Goal: Information Seeking & Learning: Learn about a topic

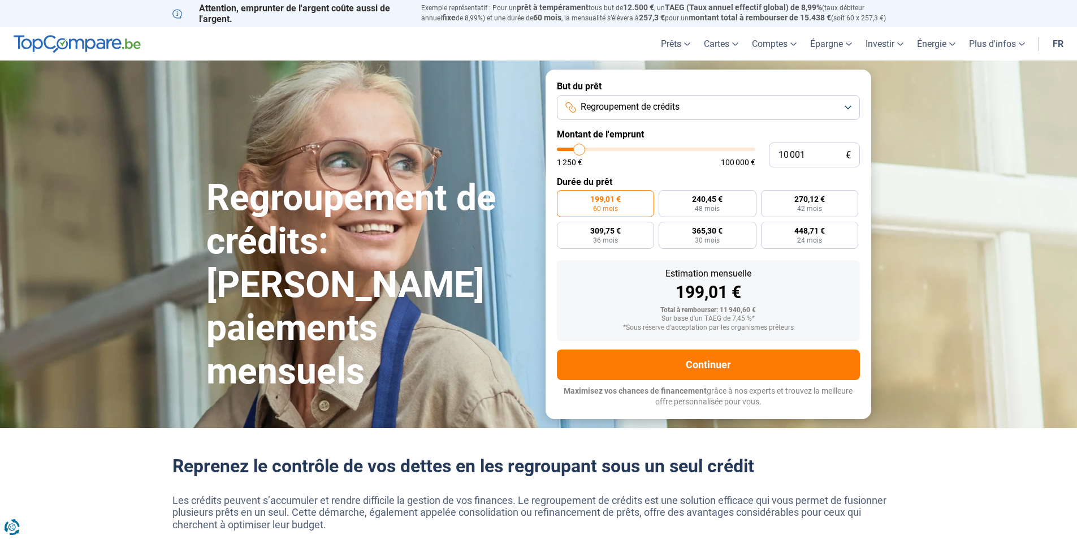
type input "10 500"
type input "10500"
type input "11 750"
type input "11750"
type input "14 000"
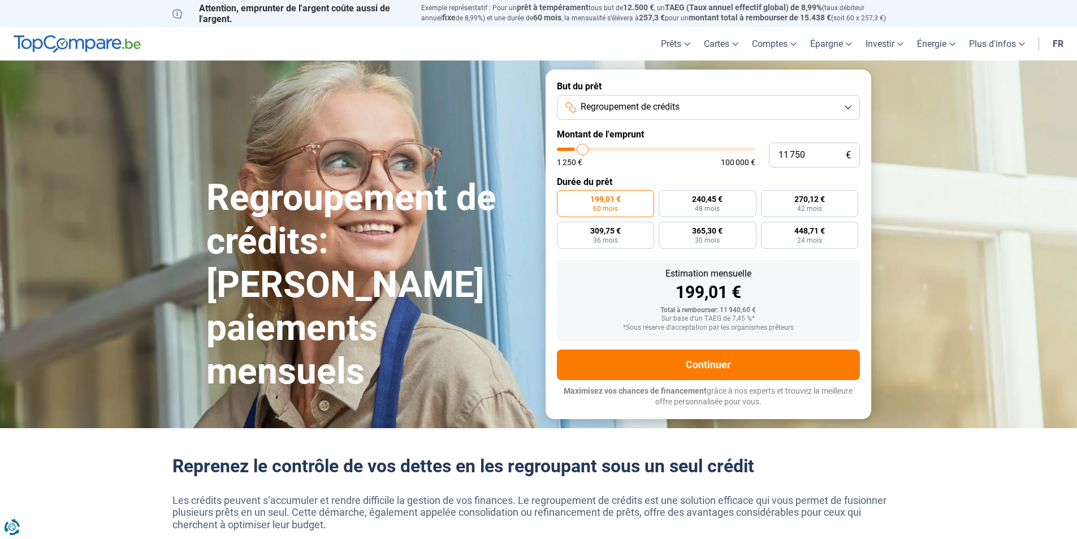
type input "14000"
type input "17 000"
type input "17000"
type input "20 500"
type input "20500"
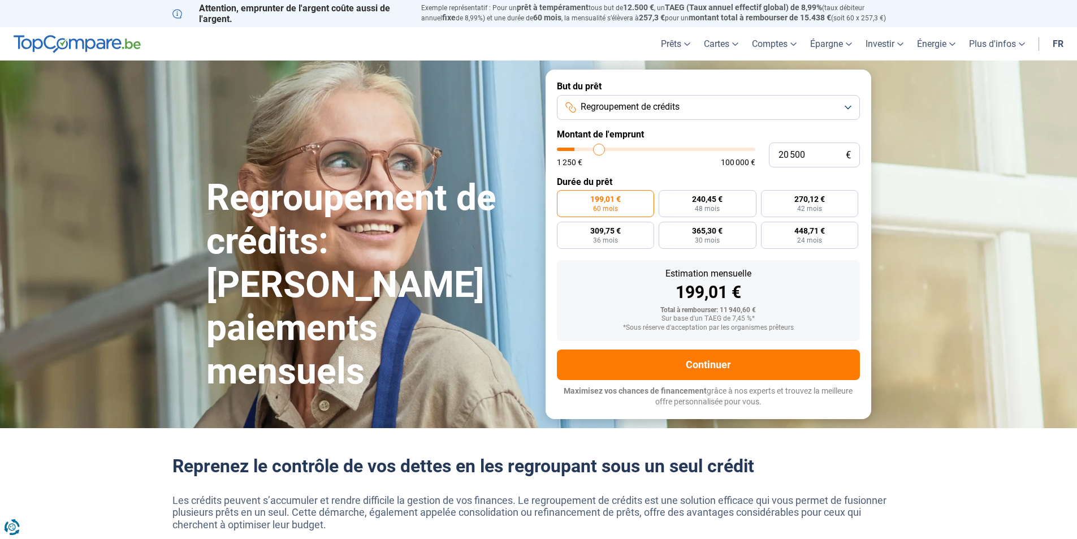
type input "24 750"
type input "24750"
type input "29 750"
type input "29750"
type input "34 000"
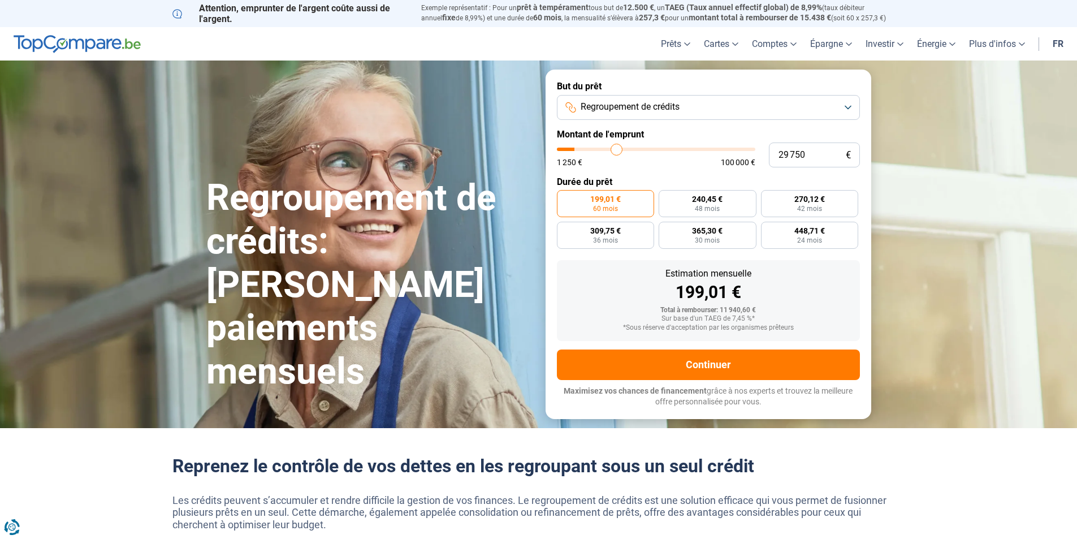
type input "34000"
type input "38 750"
type input "38750"
type input "43 500"
type input "43500"
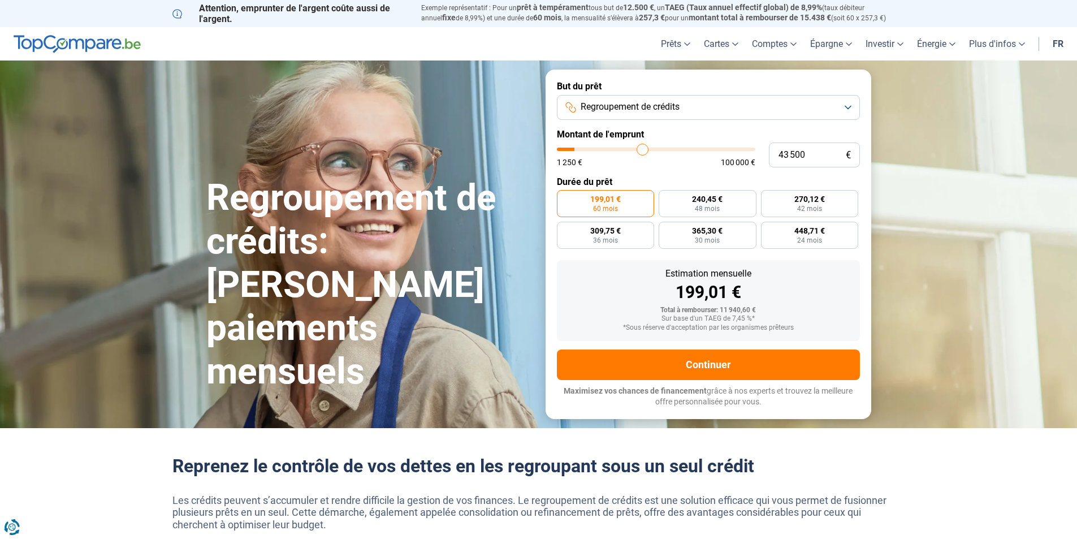
type input "48 000"
type input "48000"
type input "54 750"
type input "54750"
type input "59 250"
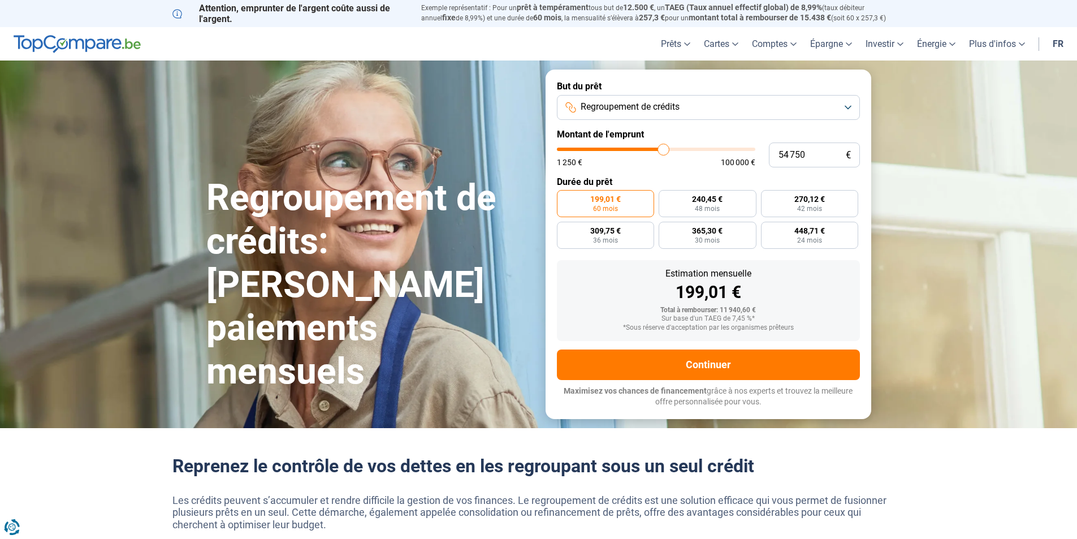
type input "59250"
type input "63 250"
type input "63250"
type input "67 500"
type input "67500"
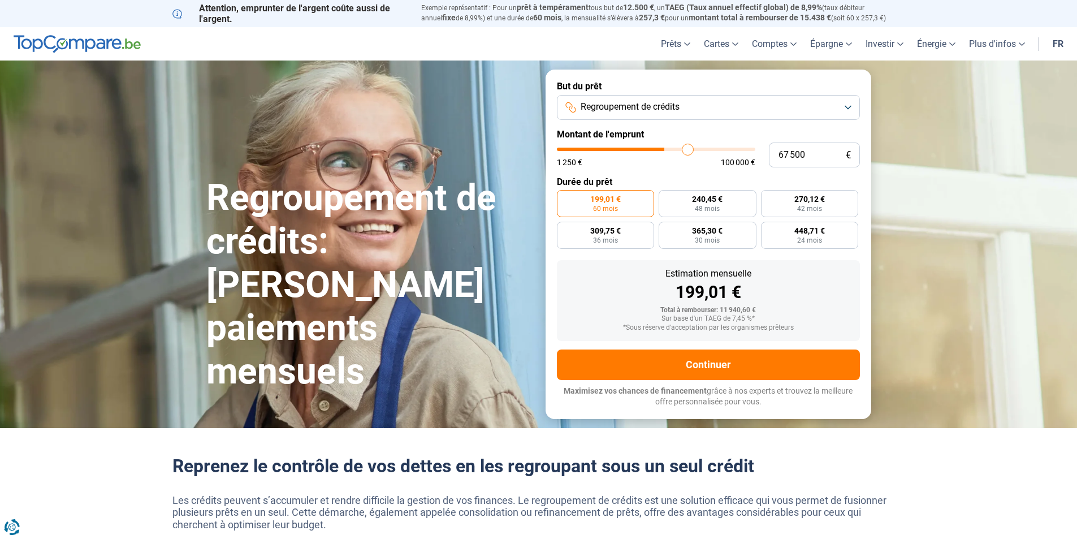
type input "71 000"
type input "71000"
type input "74 250"
type input "74250"
type input "76 750"
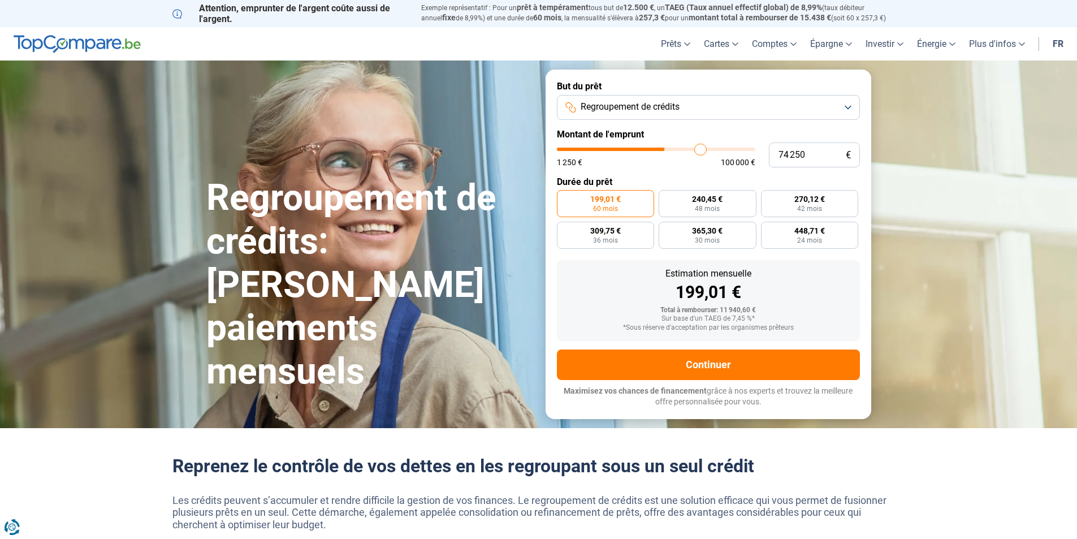
type input "76750"
type input "79 750"
type input "79750"
type input "82 500"
type input "82500"
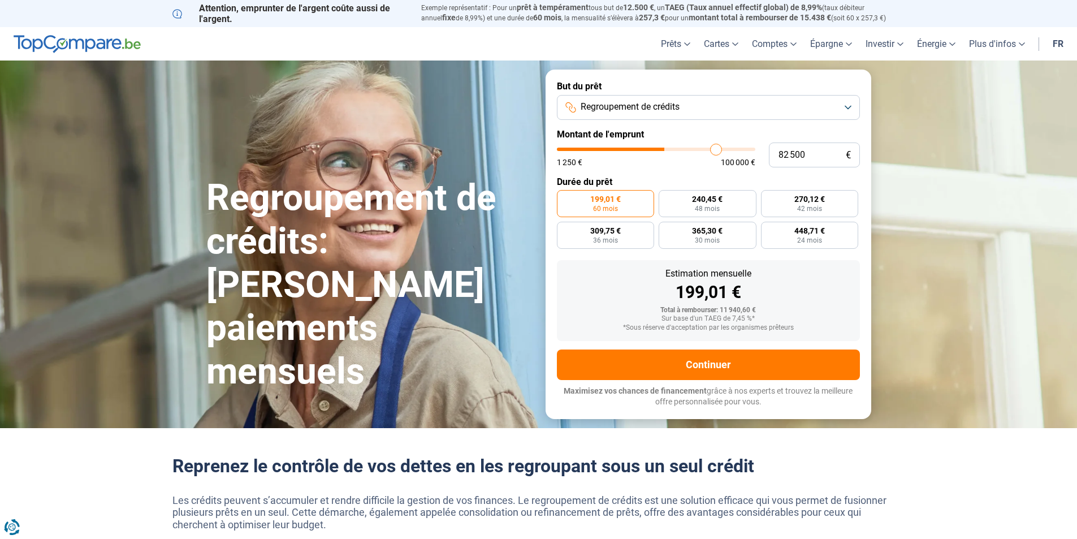
type input "85 500"
type input "85500"
type input "88 250"
type input "88250"
type input "90 250"
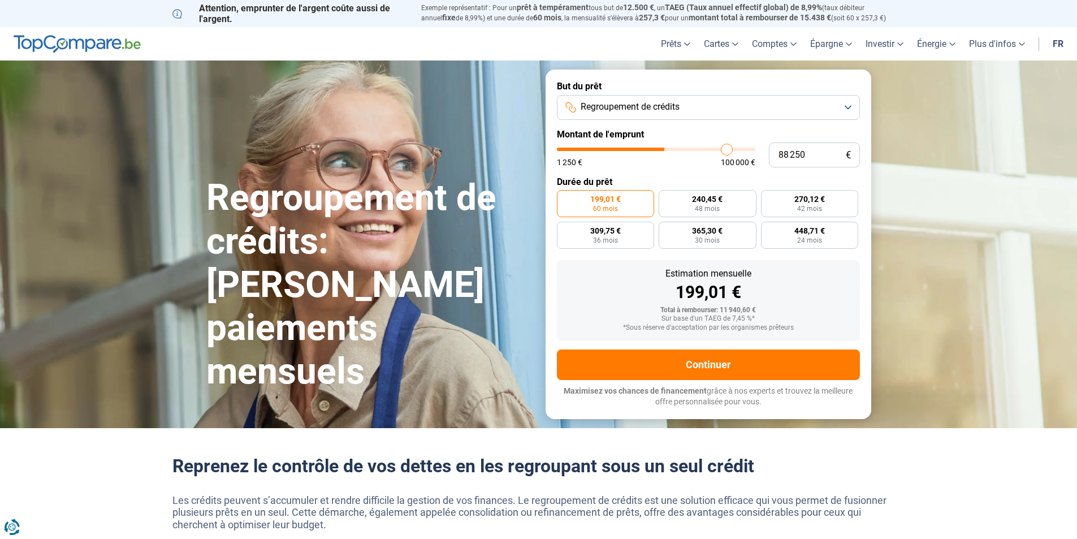
type input "90250"
type input "93 500"
type input "93500"
type input "96 000"
type input "96000"
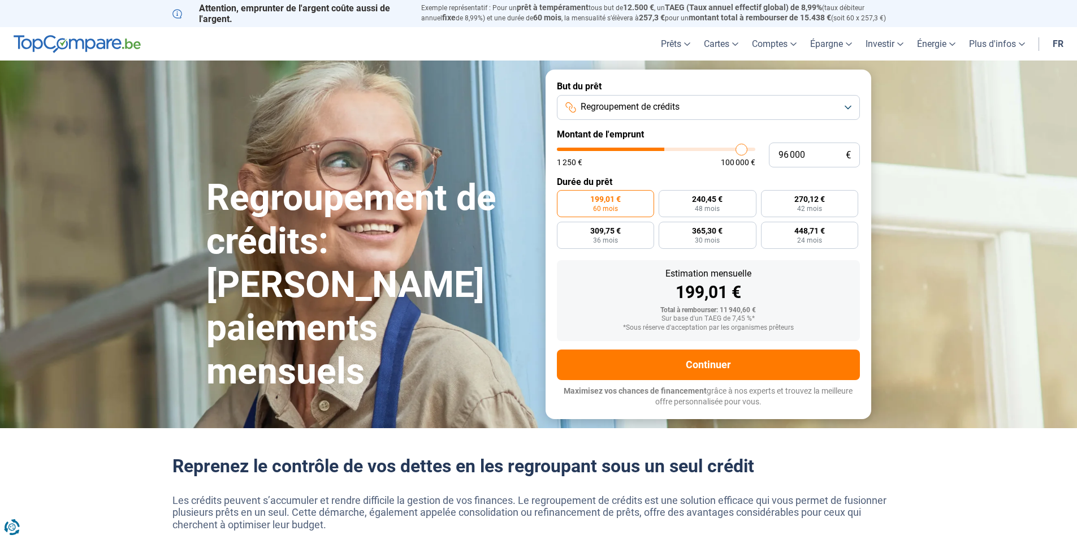
type input "97 500"
type input "97500"
type input "98 500"
type input "98500"
type input "99 500"
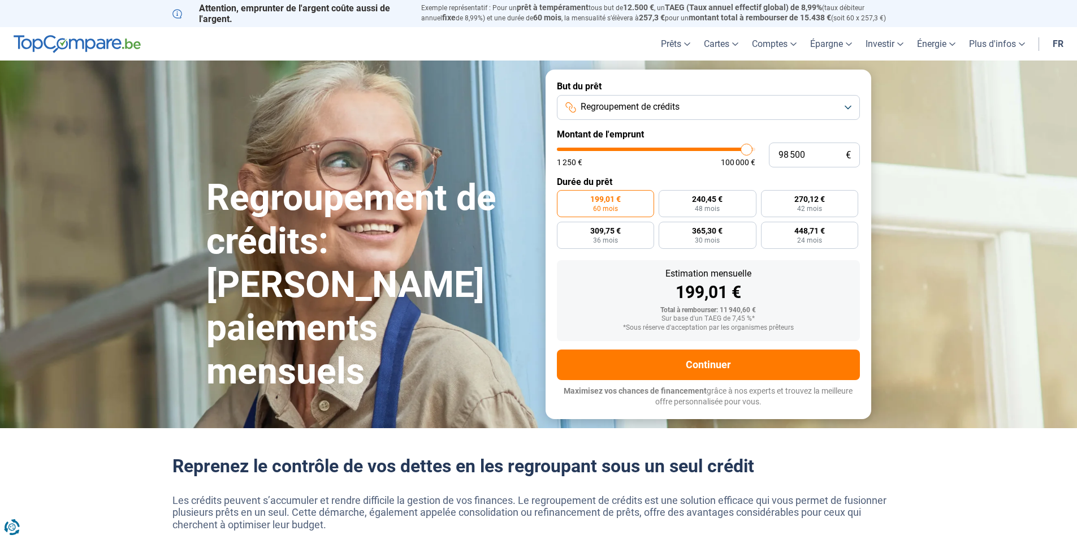
type input "99500"
type input "100 000"
drag, startPoint x: 580, startPoint y: 150, endPoint x: 761, endPoint y: 149, distance: 181.5
type input "100000"
click at [755, 149] on input "range" at bounding box center [656, 149] width 198 height 3
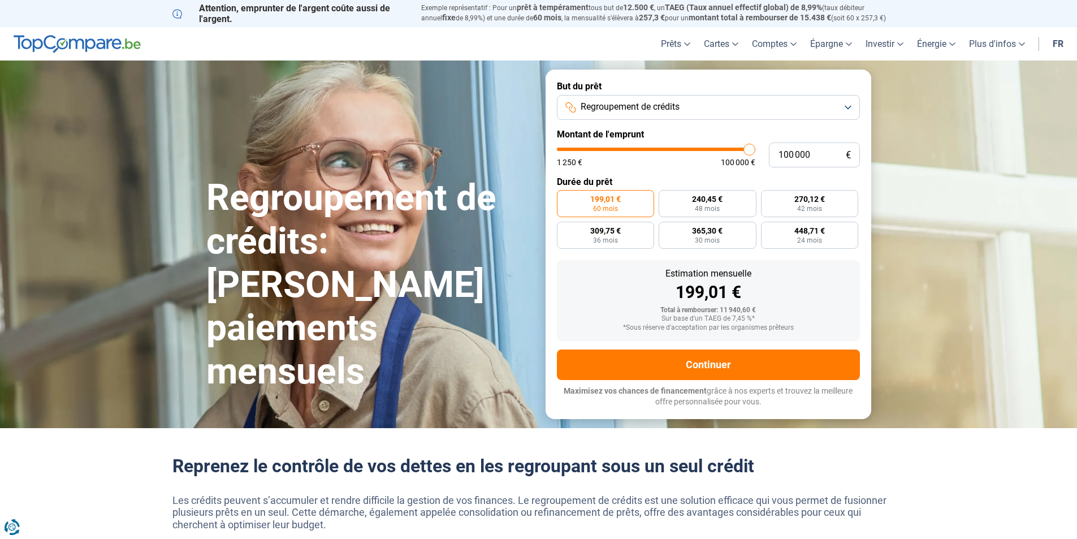
radio input "false"
